Goal: Information Seeking & Learning: Learn about a topic

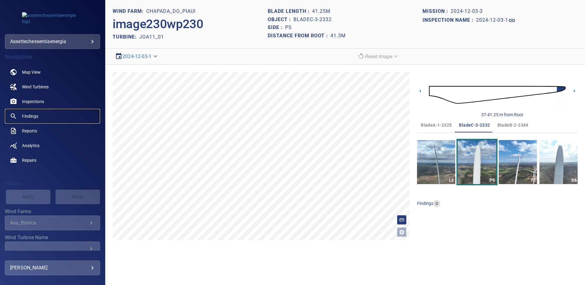
click at [33, 117] on span "Findings" at bounding box center [30, 116] width 16 height 6
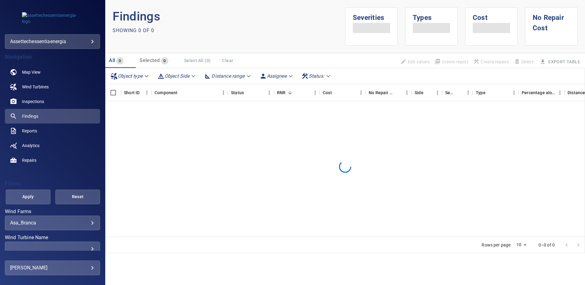
click at [87, 222] on body "**********" at bounding box center [292, 142] width 585 height 285
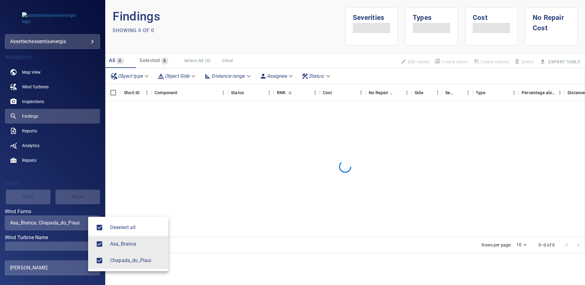
type input "**********"
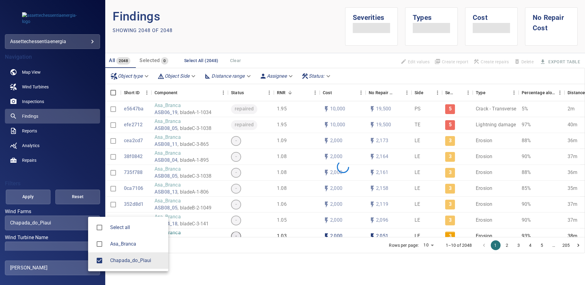
click at [75, 244] on div at bounding box center [292, 142] width 585 height 285
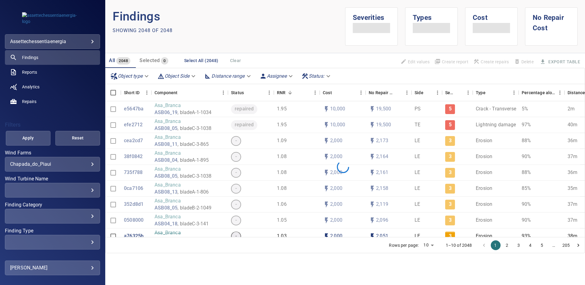
scroll to position [61, 0]
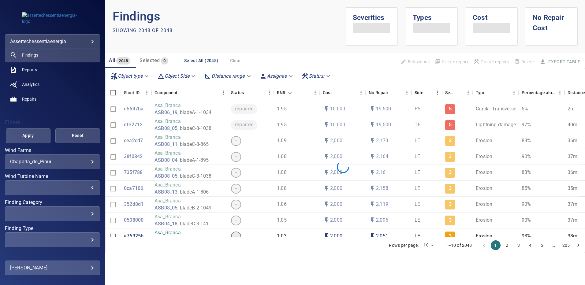
click at [88, 185] on div "​" at bounding box center [52, 188] width 85 height 6
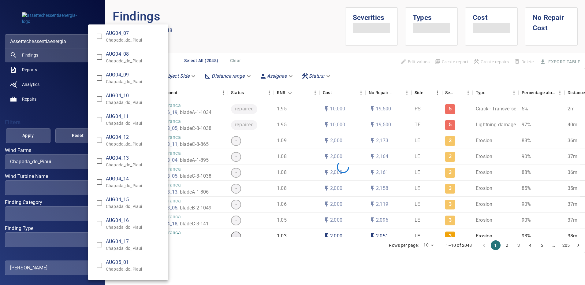
scroll to position [459, 0]
type input "**********"
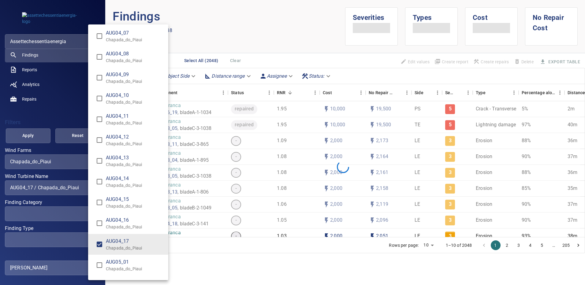
click at [27, 136] on div "Wind Turbine Name" at bounding box center [292, 142] width 585 height 285
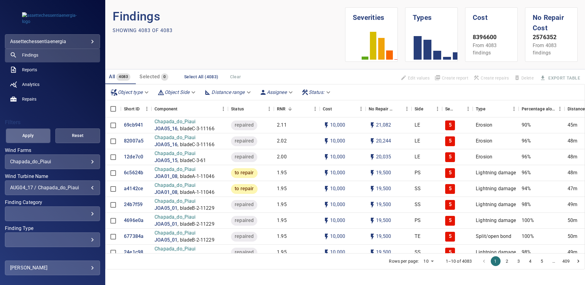
click at [36, 135] on span "Apply" at bounding box center [27, 136] width 29 height 8
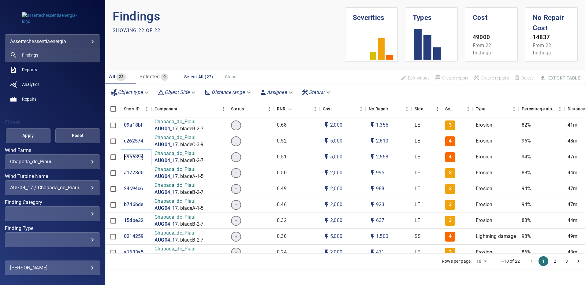
click at [137, 158] on p "3956394" at bounding box center [134, 157] width 20 height 7
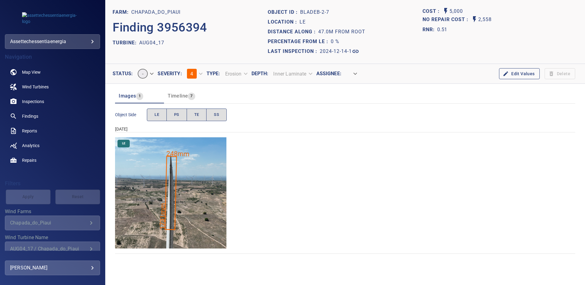
click at [217, 165] on img "Chapada_do_Piaui/AUG04_17/2024-12-14-1/2024-12-14-2/image90wp90.jpg" at bounding box center [170, 192] width 111 height 111
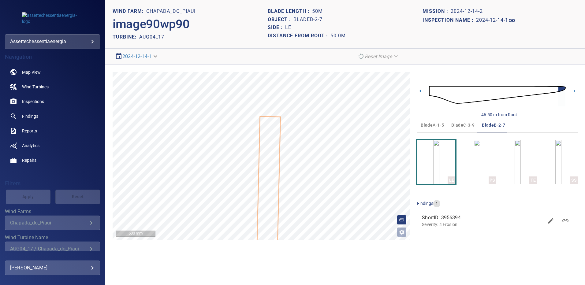
click at [435, 123] on span "bladeA-1-5" at bounding box center [432, 125] width 23 height 8
click at [439, 156] on img "button" at bounding box center [436, 162] width 6 height 44
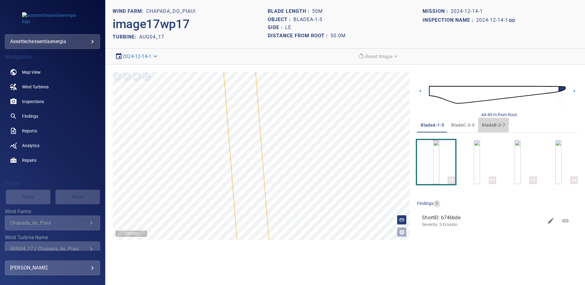
click at [491, 125] on span "bladeB-2-7" at bounding box center [493, 125] width 23 height 8
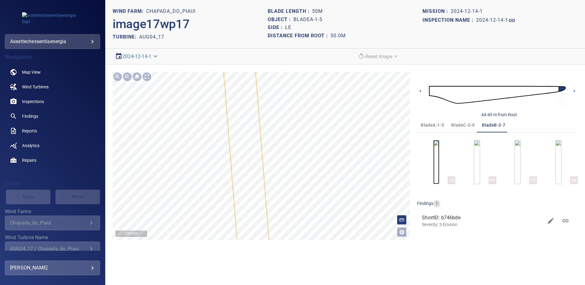
click at [439, 169] on img "button" at bounding box center [436, 162] width 6 height 44
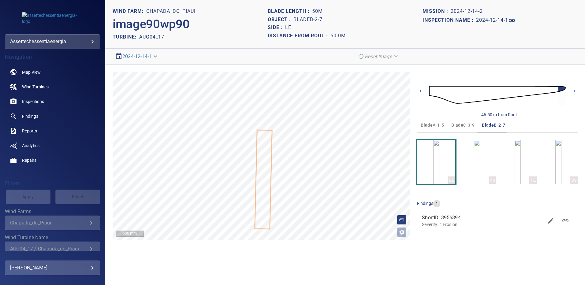
click at [465, 124] on span "bladeC-3-9" at bounding box center [462, 125] width 23 height 8
click at [439, 172] on img "button" at bounding box center [436, 162] width 6 height 44
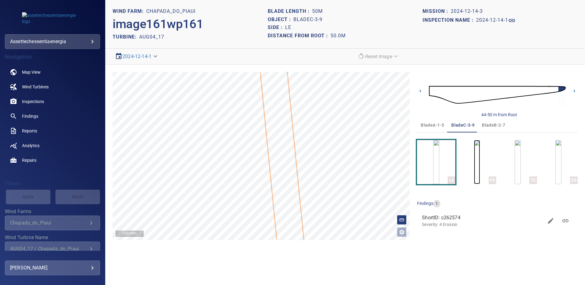
click at [474, 160] on img "button" at bounding box center [477, 162] width 6 height 44
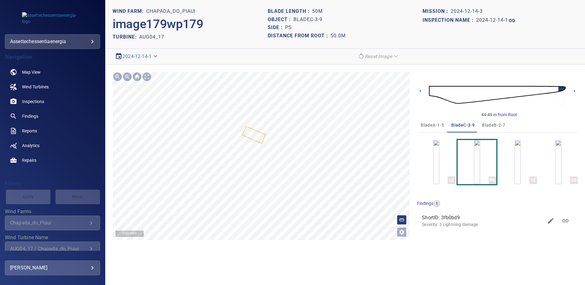
click at [428, 127] on span "bladeA-1-5" at bounding box center [432, 125] width 23 height 8
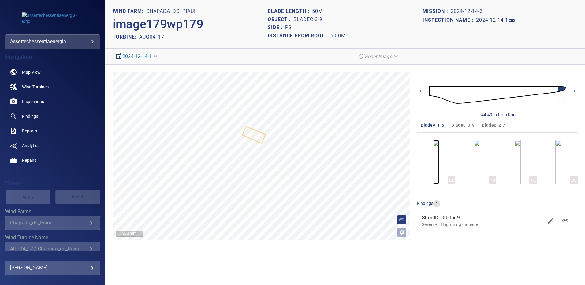
click at [437, 162] on img "button" at bounding box center [436, 162] width 6 height 44
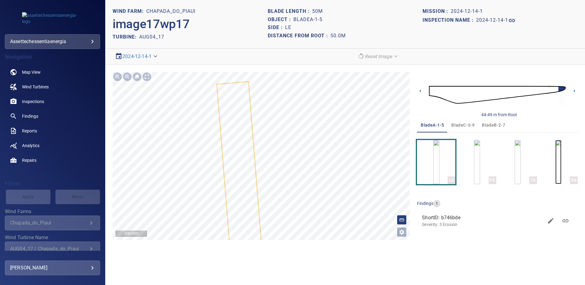
click at [561, 166] on img "button" at bounding box center [558, 162] width 6 height 44
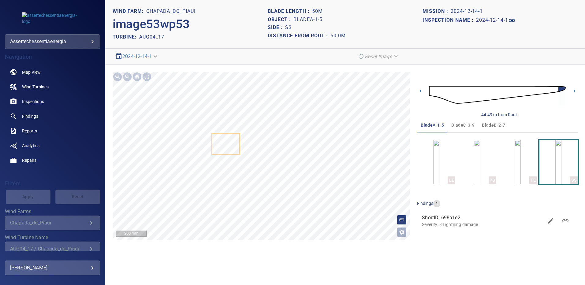
click at [488, 124] on span "bladeB-2-7" at bounding box center [493, 125] width 23 height 8
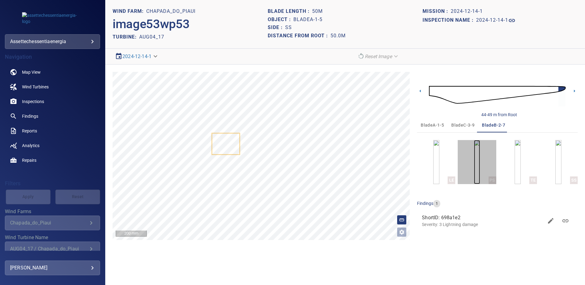
click at [480, 162] on img "button" at bounding box center [477, 162] width 6 height 44
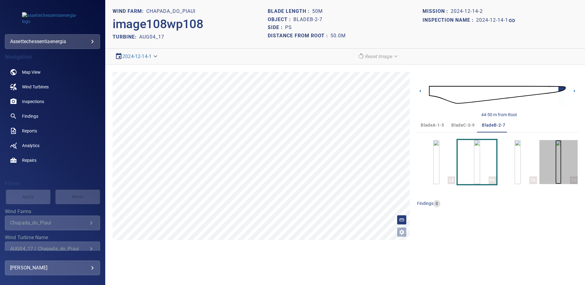
click at [555, 163] on img "button" at bounding box center [558, 162] width 6 height 44
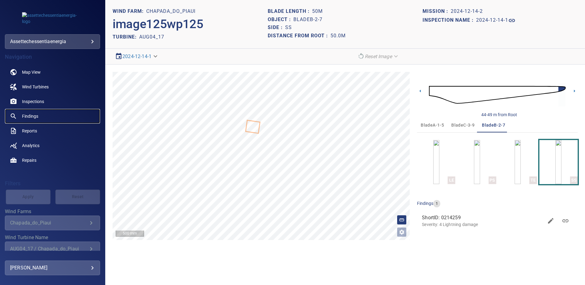
click at [35, 113] on span "Findings" at bounding box center [30, 116] width 16 height 6
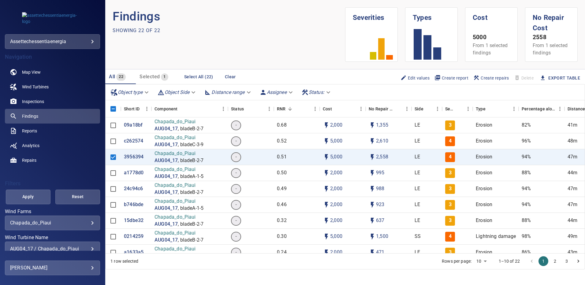
click at [88, 222] on body "**********" at bounding box center [292, 142] width 585 height 285
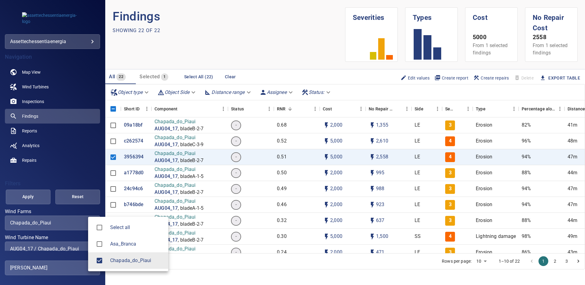
click at [78, 222] on div at bounding box center [292, 142] width 585 height 285
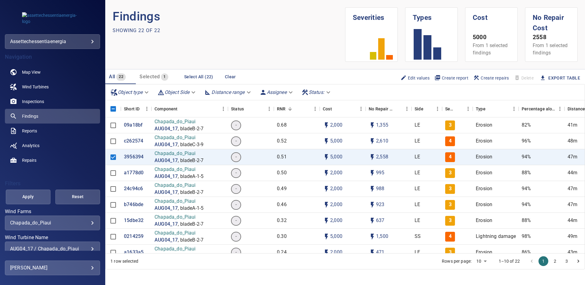
click at [91, 245] on div "**********" at bounding box center [52, 249] width 95 height 15
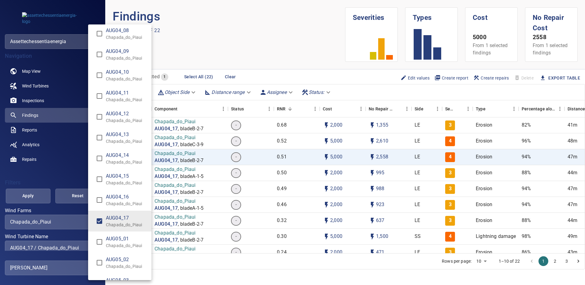
scroll to position [459, 0]
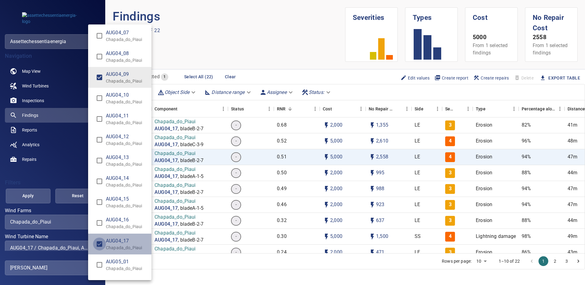
type input "**********"
click at [29, 197] on div "Wind Turbine Name" at bounding box center [292, 142] width 585 height 285
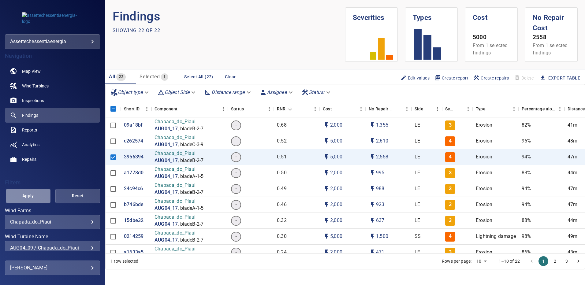
click at [29, 197] on span "Apply" at bounding box center [27, 196] width 29 height 8
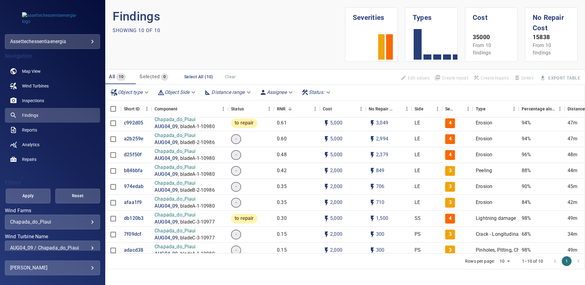
scroll to position [28, 0]
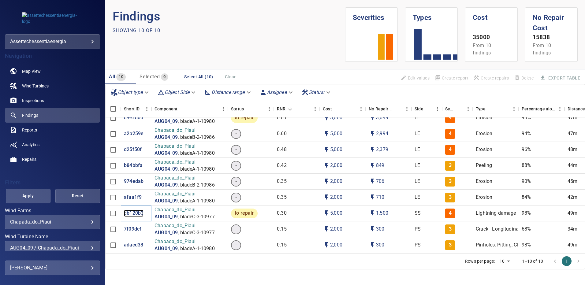
click at [131, 210] on p "db120b3" at bounding box center [134, 213] width 20 height 7
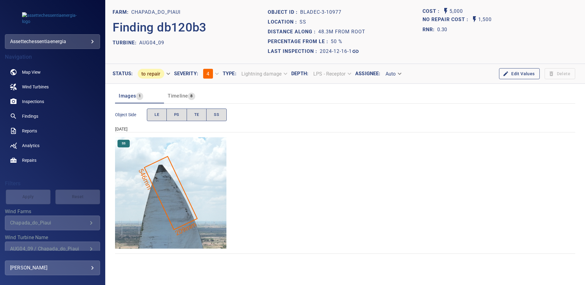
click at [180, 202] on img "Chapada_do_Piaui/AUG04_09/2024-12-16-1/2024-12-16-3/image187wp187.jpg" at bounding box center [170, 192] width 111 height 111
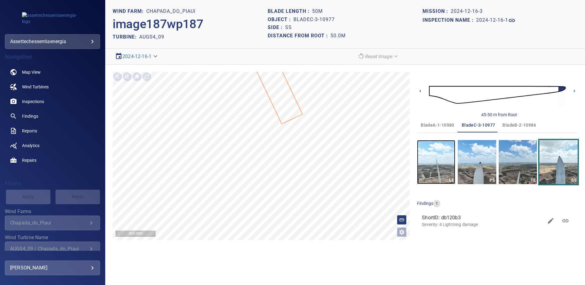
click at [443, 161] on img "button" at bounding box center [436, 162] width 38 height 44
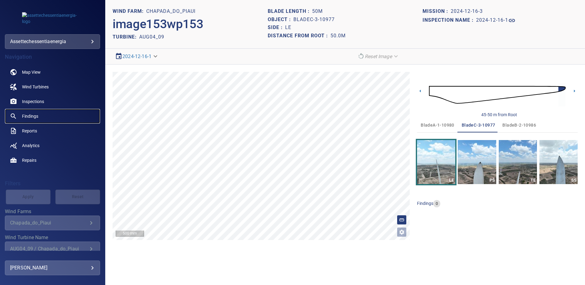
click at [33, 116] on span "Findings" at bounding box center [30, 116] width 16 height 6
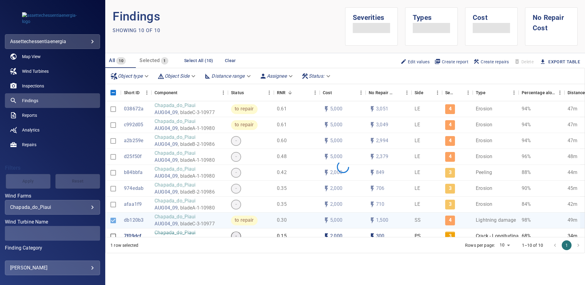
scroll to position [31, 0]
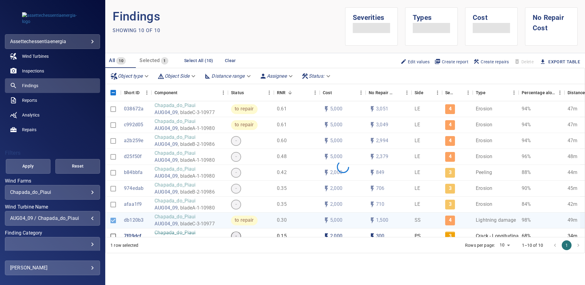
click at [88, 220] on div "AUG04_09 / Chapada_do_Piaui" at bounding box center [52, 218] width 85 height 6
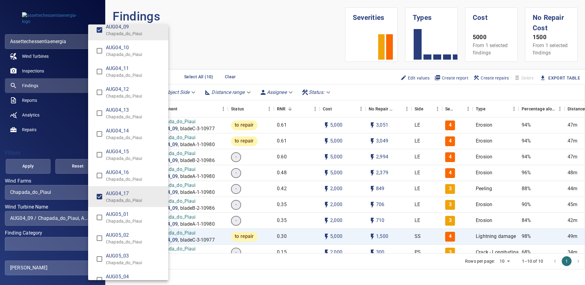
scroll to position [384, 0]
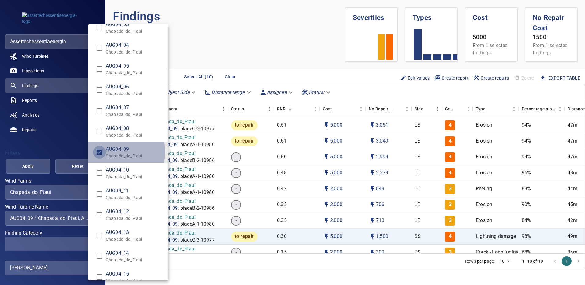
type input "**********"
click at [39, 164] on div "Wind Turbine Name" at bounding box center [292, 142] width 585 height 285
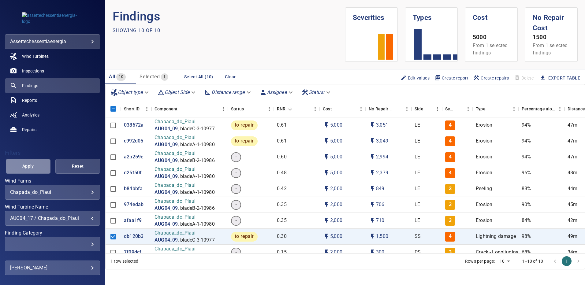
click at [39, 164] on span "Apply" at bounding box center [27, 166] width 29 height 8
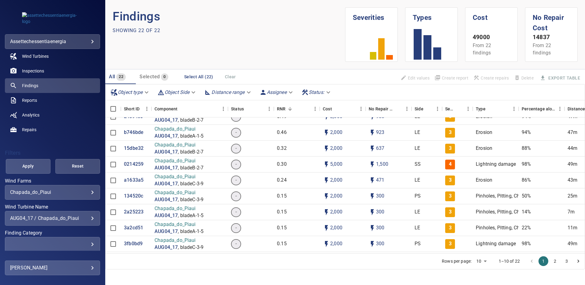
scroll to position [61, 0]
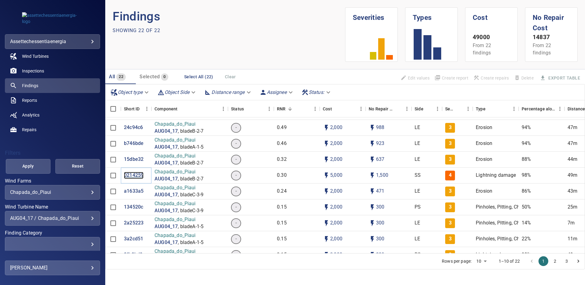
click at [137, 176] on p "0214259" at bounding box center [134, 175] width 20 height 7
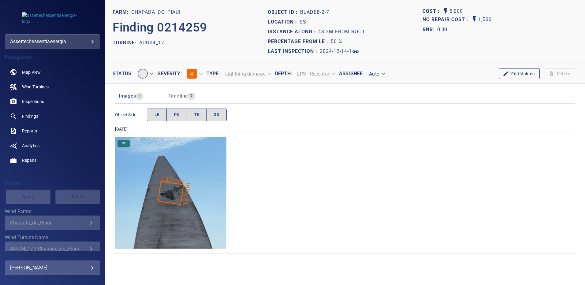
click at [201, 215] on img "Chapada_do_Piaui/AUG04_17/2024-12-14-1/2024-12-14-2/image125wp125.jpg" at bounding box center [170, 192] width 111 height 111
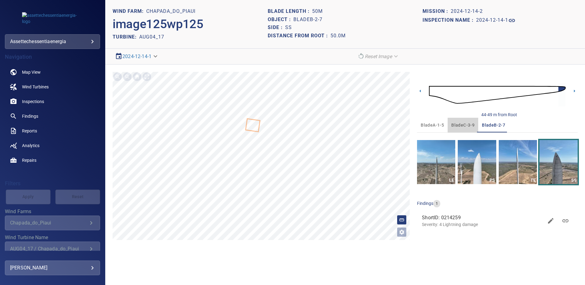
click at [462, 124] on span "bladeC-3-9" at bounding box center [462, 125] width 23 height 8
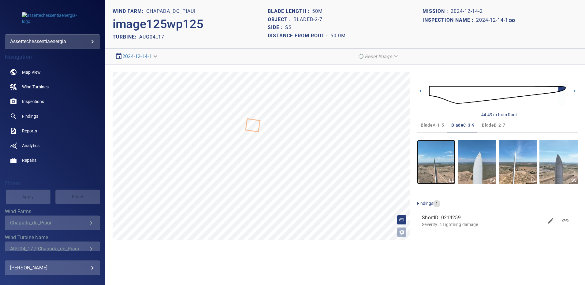
click at [443, 165] on img "button" at bounding box center [436, 162] width 38 height 44
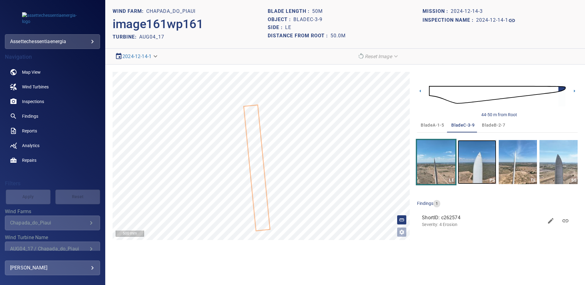
click at [483, 160] on img "button" at bounding box center [477, 162] width 38 height 44
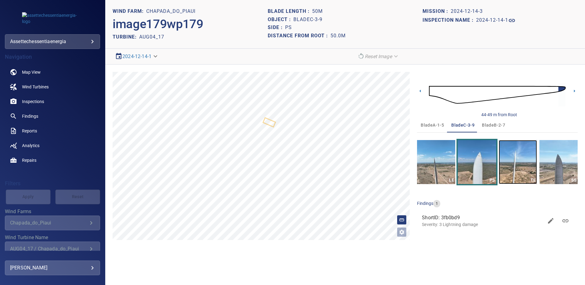
click at [527, 159] on img "button" at bounding box center [517, 162] width 38 height 44
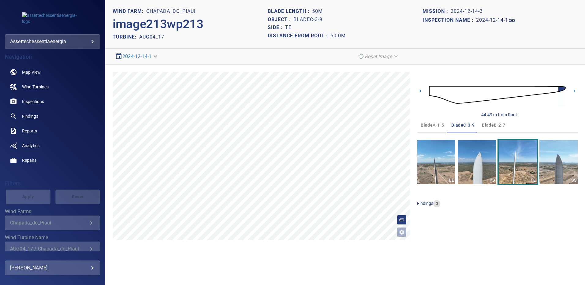
click at [487, 125] on span "bladeB-2-7" at bounding box center [493, 125] width 23 height 8
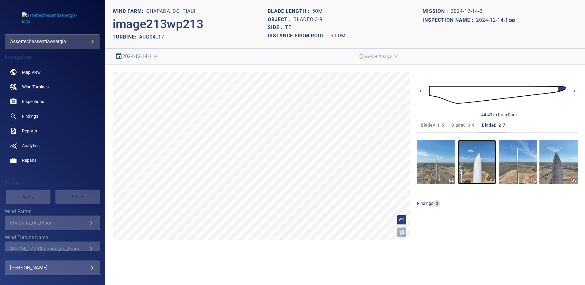
click at [482, 161] on img "button" at bounding box center [477, 162] width 38 height 44
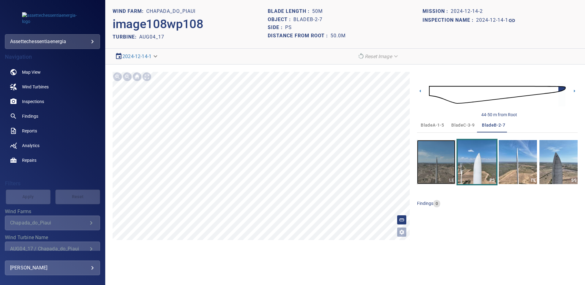
click at [442, 171] on img "button" at bounding box center [436, 162] width 38 height 44
